Goal: Navigation & Orientation: Find specific page/section

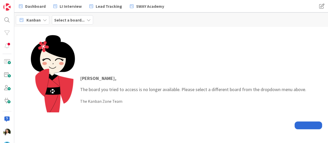
click at [84, 20] on div "Select a board..." at bounding box center [72, 19] width 41 height 9
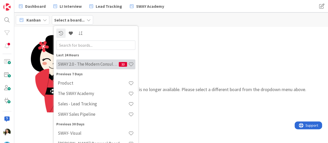
click at [78, 61] on h4 "SWAY 2.0 - The Modern Consulting Blueprint" at bounding box center [88, 63] width 61 height 5
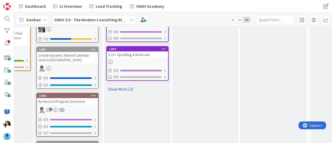
scroll to position [399, 50]
click at [127, 87] on link "Show More (2)" at bounding box center [137, 89] width 62 height 8
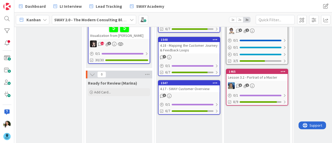
scroll to position [36, 274]
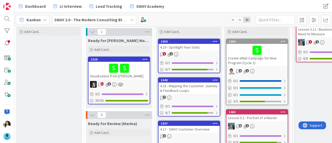
click at [188, 128] on div "4.17 - SWAY Customer Overview" at bounding box center [188, 129] width 61 height 7
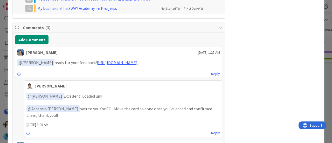
scroll to position [282, 0]
click at [123, 60] on link "[URL][DOMAIN_NAME]" at bounding box center [117, 62] width 41 height 5
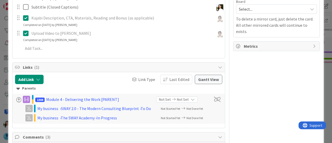
scroll to position [173, 0]
click at [0, 70] on div "ID 1547 SWAY 2.0 - The Modern Consulting Blueprint In Progress ([PERSON_NAME]) …" at bounding box center [166, 71] width 332 height 143
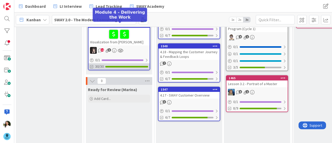
scroll to position [70, 274]
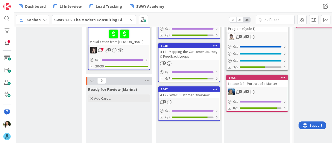
click at [179, 93] on div "4.17 - SWAY Customer Overview" at bounding box center [188, 95] width 61 height 7
